Goal: Navigation & Orientation: Find specific page/section

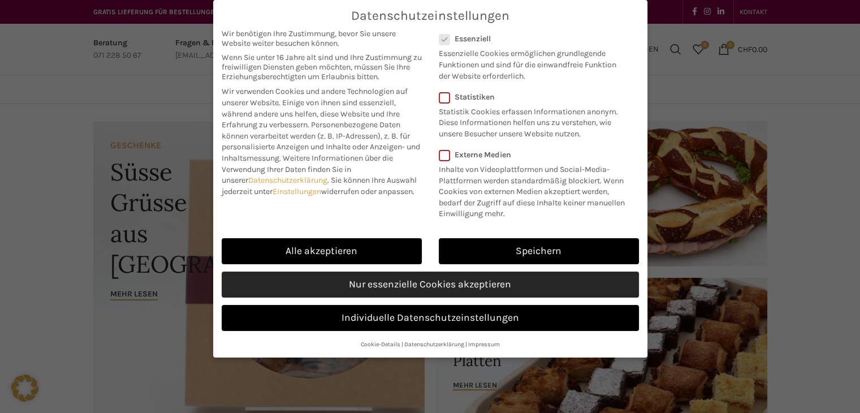
click at [462, 285] on link "Nur essenzielle Cookies akzeptieren" at bounding box center [430, 284] width 417 height 26
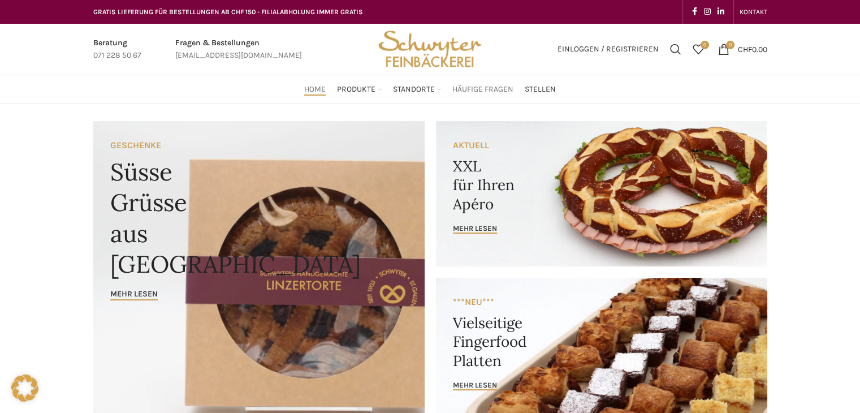
click at [473, 89] on span "Häufige Fragen" at bounding box center [482, 89] width 61 height 11
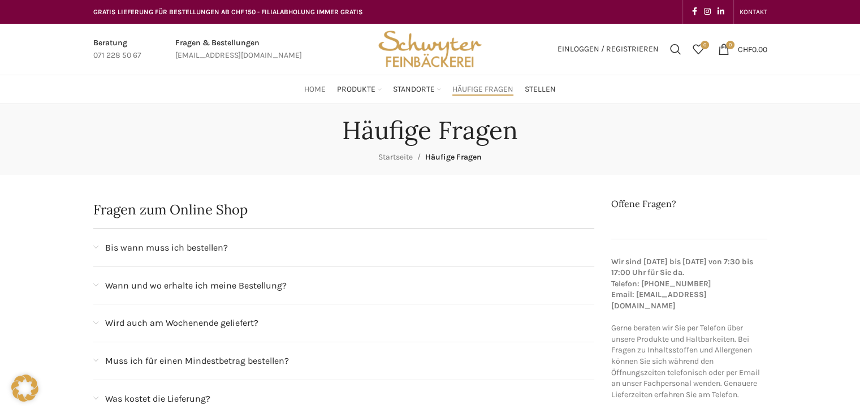
click at [321, 93] on span "Home" at bounding box center [314, 89] width 21 height 11
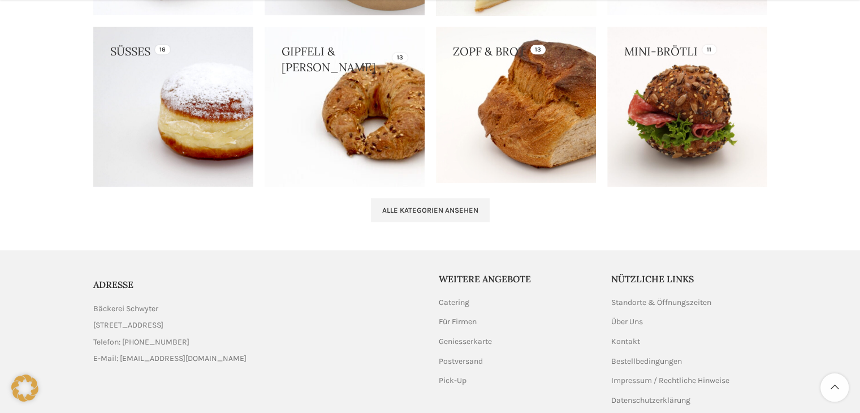
scroll to position [1245, 0]
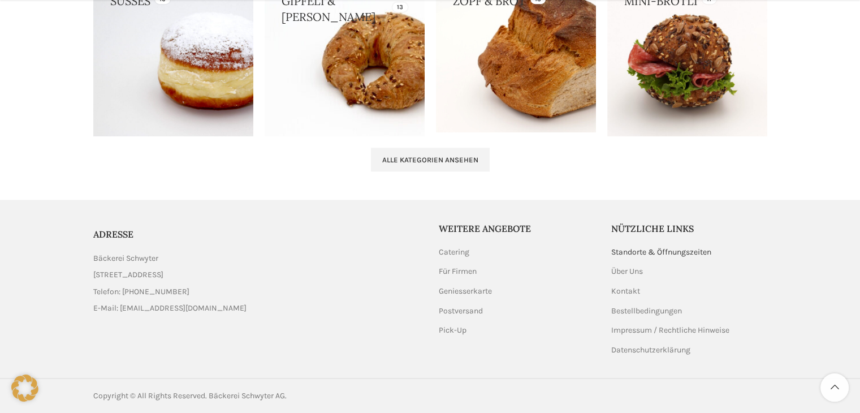
click at [642, 253] on link "Standorte & Öffnungszeiten" at bounding box center [661, 252] width 101 height 11
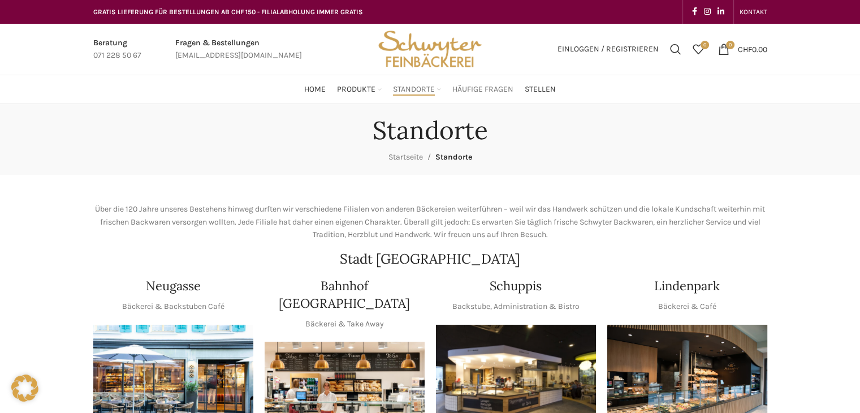
click at [486, 90] on span "Häufige Fragen" at bounding box center [482, 89] width 61 height 11
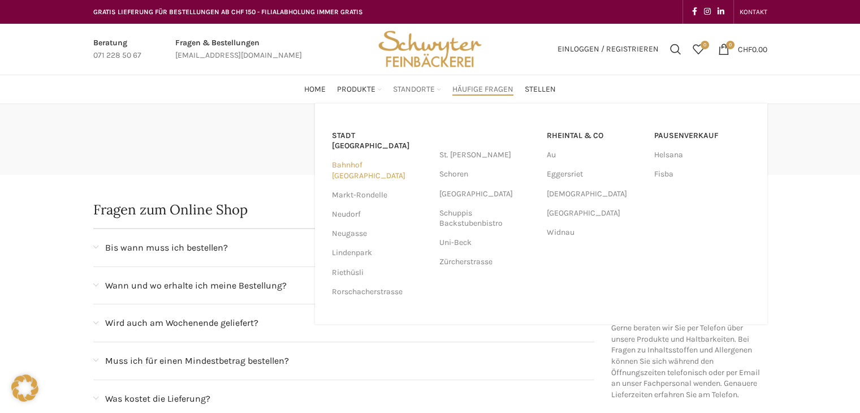
click at [361, 155] on link "Bahnhof [GEOGRAPHIC_DATA]" at bounding box center [380, 169] width 96 height 29
